Goal: Task Accomplishment & Management: Complete application form

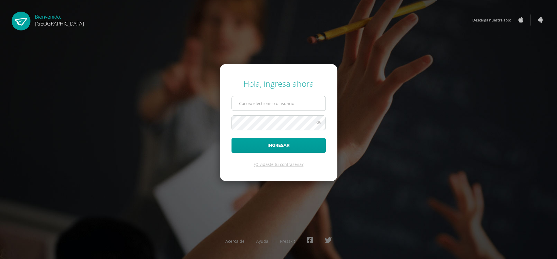
click at [298, 108] on input "text" at bounding box center [279, 103] width 94 height 14
type input "2023595@colegiobelga.edu.gt"
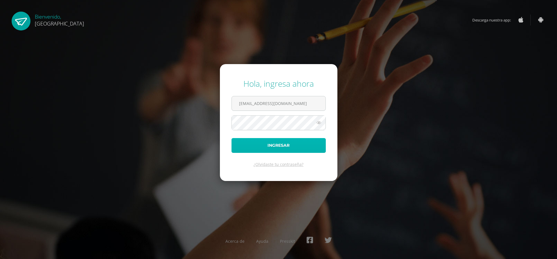
click at [282, 141] on button "Ingresar" at bounding box center [278, 145] width 94 height 15
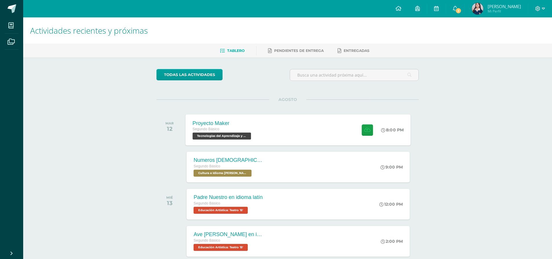
click at [270, 126] on div "Proyecto Maker Segundo Básico Tecnologías del Aprendizaje y la Comunicación 'B'…" at bounding box center [298, 129] width 225 height 31
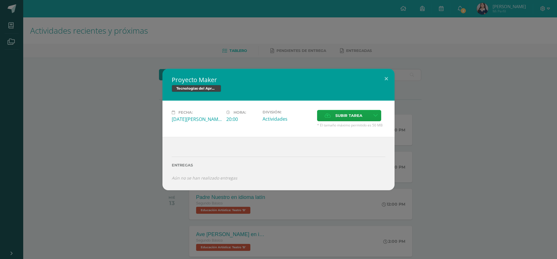
click at [243, 26] on div "Proyecto Maker Tecnologías del Aprendizaje y la Comunicación Fecha: Martes 12 d…" at bounding box center [278, 129] width 557 height 259
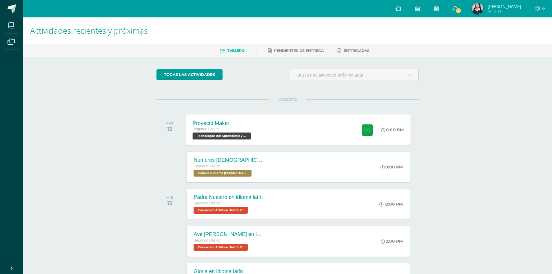
click at [262, 138] on div "Proyecto Maker Segundo Básico Tecnologías del Aprendizaje y la Comunicación 'B'…" at bounding box center [298, 129] width 225 height 31
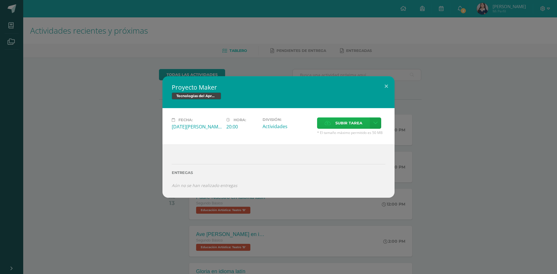
click at [330, 119] on label "Subir tarea" at bounding box center [343, 122] width 53 height 11
click at [0, 0] on input "Subir tarea" at bounding box center [0, 0] width 0 height 0
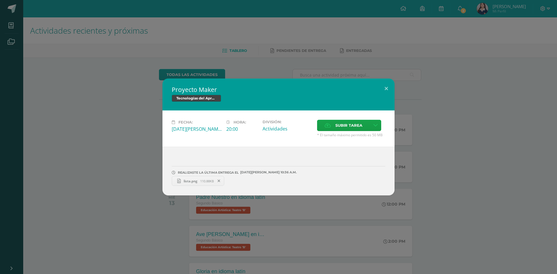
click at [205, 183] on span "110.88KB" at bounding box center [207, 181] width 14 height 4
click at [222, 182] on span at bounding box center [219, 181] width 10 height 6
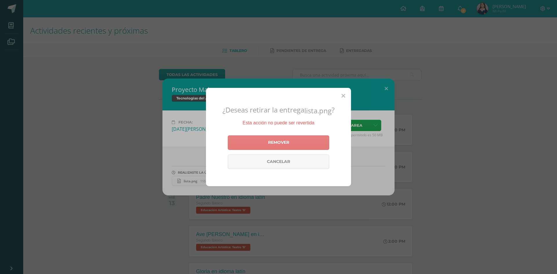
click at [257, 148] on link "Remover" at bounding box center [278, 142] width 101 height 14
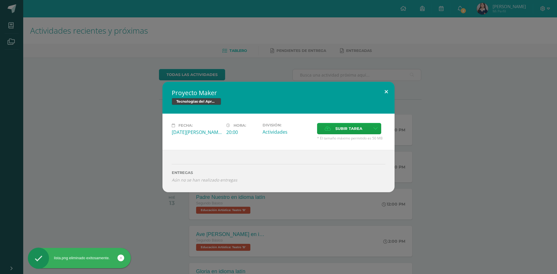
click at [384, 86] on button at bounding box center [386, 92] width 17 height 20
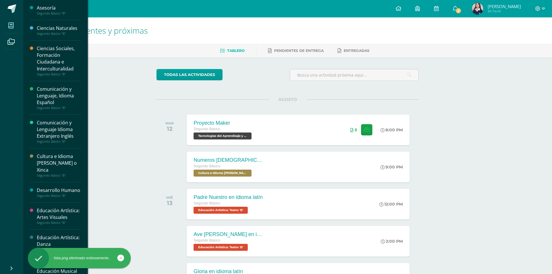
click at [8, 28] on span at bounding box center [11, 25] width 13 height 13
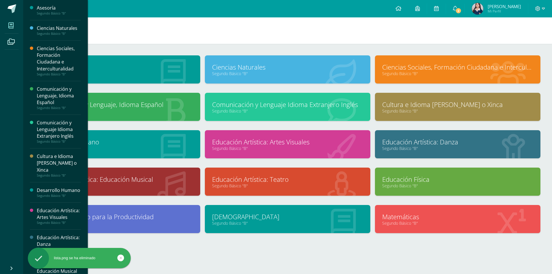
click at [6, 25] on span at bounding box center [11, 25] width 13 height 13
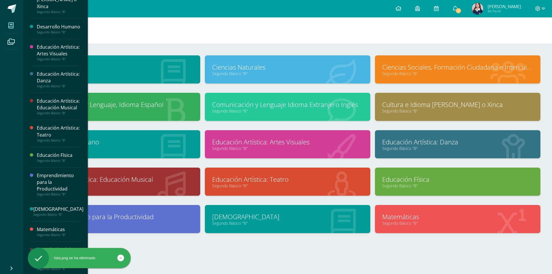
scroll to position [185, 0]
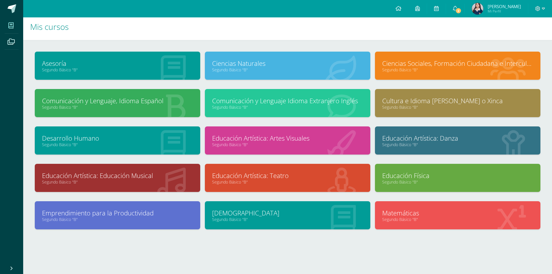
scroll to position [5, 0]
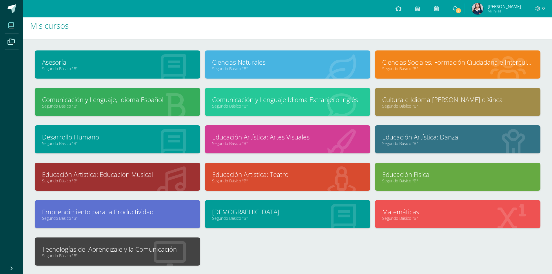
click at [164, 251] on link "Tecnologías del Aprendizaje y la Comunicación" at bounding box center [117, 249] width 151 height 9
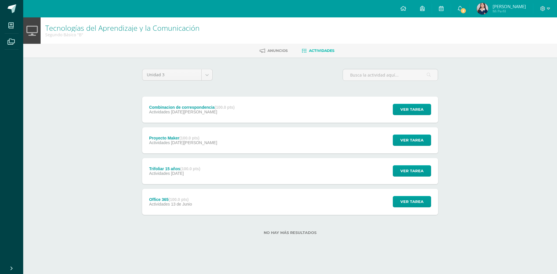
click at [267, 110] on div "Combinacion de correspondencia (100.0 pts) Actividades [DATE][PERSON_NAME] Ver …" at bounding box center [290, 110] width 296 height 26
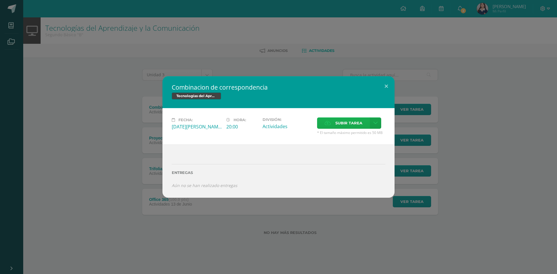
click at [331, 122] on label "Subir tarea" at bounding box center [343, 122] width 53 height 11
click at [0, 0] on input "Subir tarea" at bounding box center [0, 0] width 0 height 0
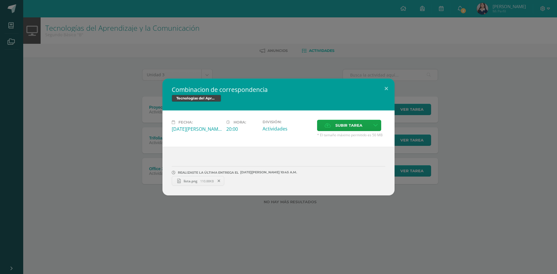
click at [114, 75] on div "Combinacion de correspondencia Tecnologías del Aprendizaje y la Comunicación Fe…" at bounding box center [278, 137] width 557 height 274
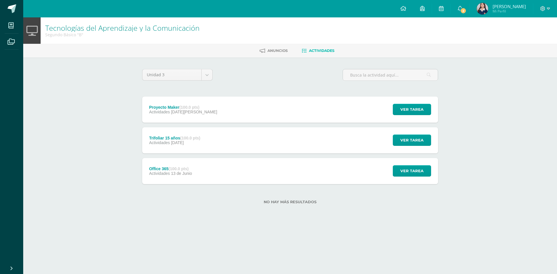
click at [197, 112] on div "Actividades [DATE][PERSON_NAME]" at bounding box center [183, 112] width 68 height 5
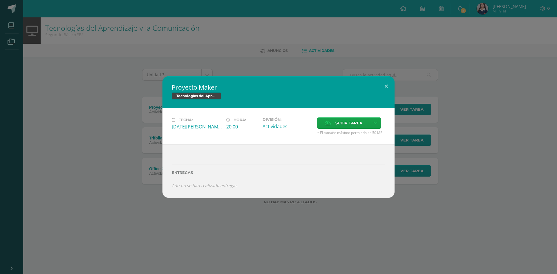
click at [199, 54] on div "Proyecto Maker Tecnologías del Aprendizaje y la Comunicación Fecha: [DATE][PERS…" at bounding box center [278, 137] width 557 height 274
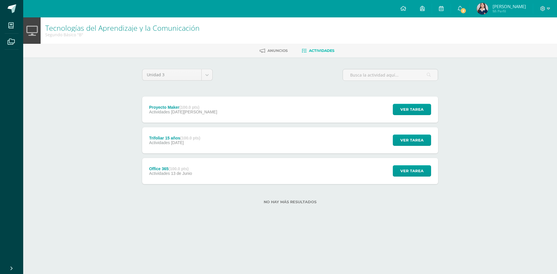
click at [178, 135] on div "Trifoliar 15 años (100.0 pts) Actividades [DATE]" at bounding box center [174, 140] width 65 height 26
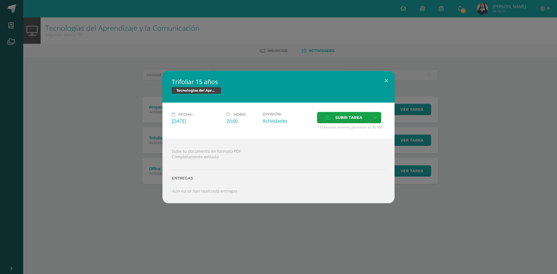
click at [223, 39] on div "Trifoliar 15 años Tecnologías del Aprendizaje y la Comunicación Fecha: [DATE][P…" at bounding box center [278, 137] width 557 height 274
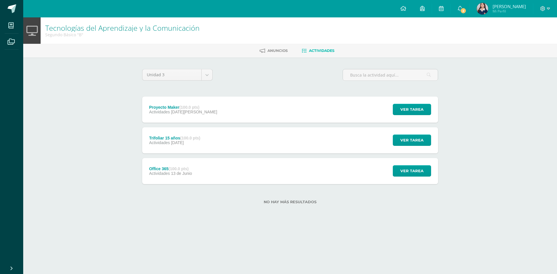
click at [219, 176] on div "Office 365 (100.0 pts) Actividades [DATE][PERSON_NAME] Ver tarea Office 365 Tec…" at bounding box center [290, 171] width 296 height 26
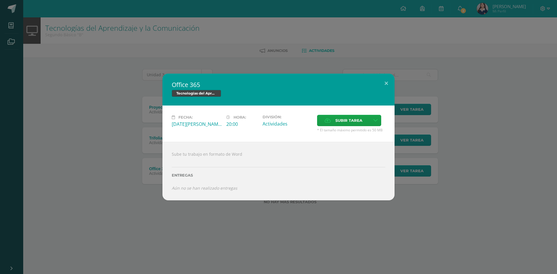
click at [207, 58] on div "Office 365 Tecnologías del Aprendizaje y la Comunicación Fecha: [DATE][PERSON_N…" at bounding box center [278, 137] width 557 height 274
